Goal: Task Accomplishment & Management: Complete application form

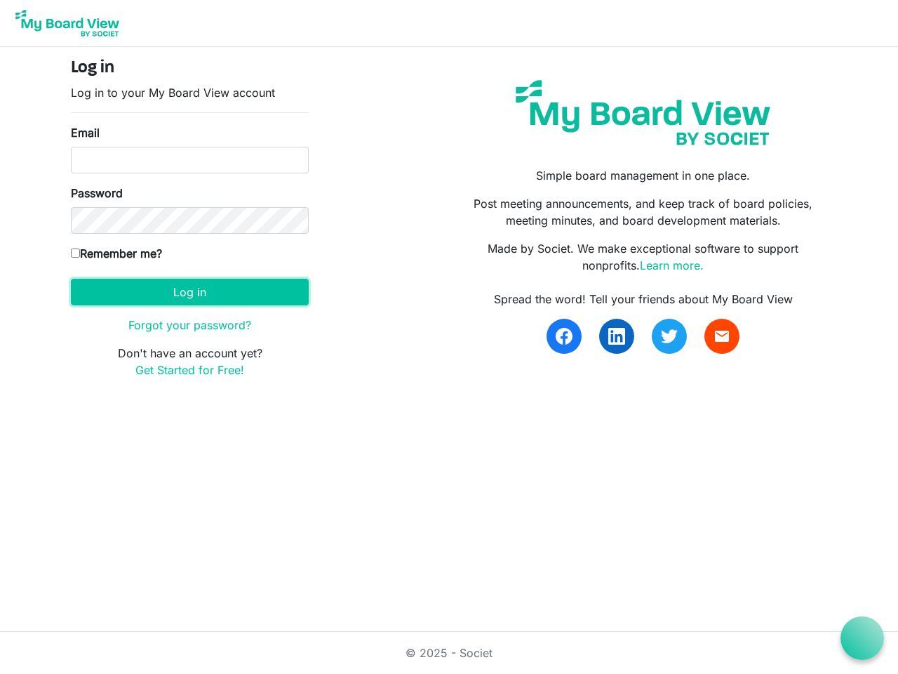
click at [190, 292] on button "Log in" at bounding box center [190, 292] width 238 height 27
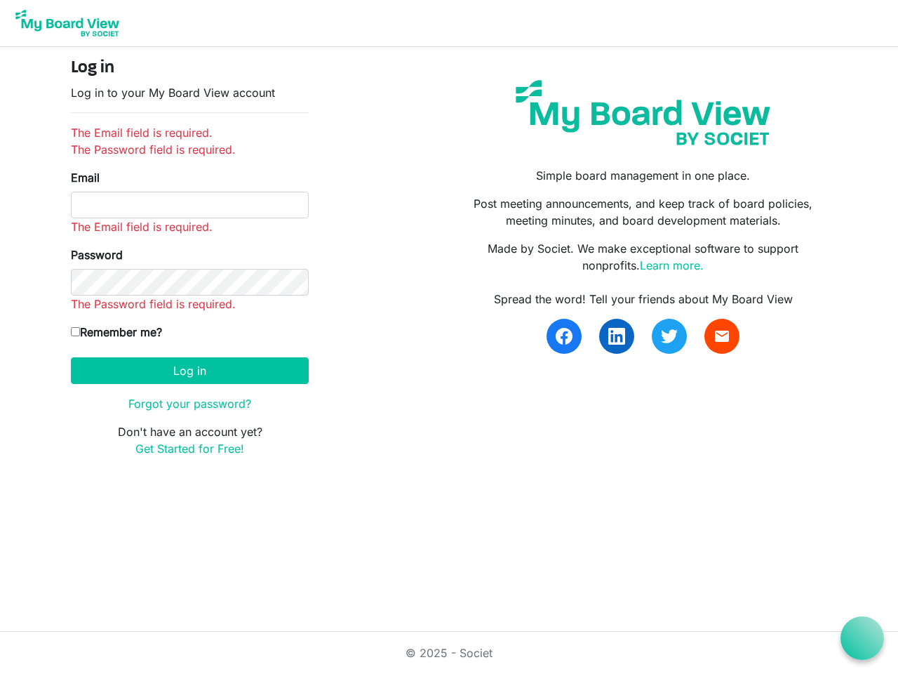
click at [863, 638] on icon at bounding box center [863, 639] width 18 height 18
